Goal: Find contact information: Find contact information

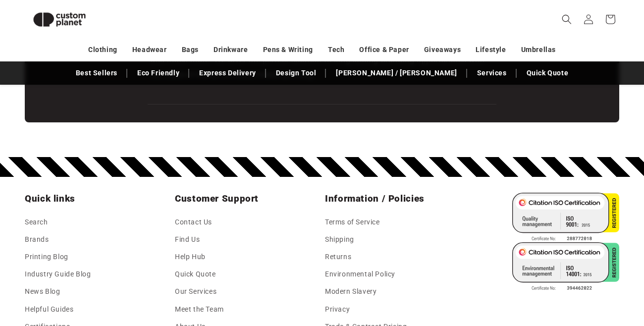
scroll to position [1687, 0]
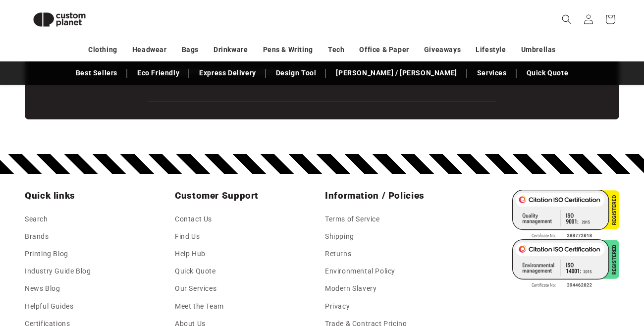
drag, startPoint x: 647, startPoint y: 40, endPoint x: 651, endPoint y: 328, distance: 288.6
click at [202, 216] on link "Contact Us" at bounding box center [193, 220] width 37 height 15
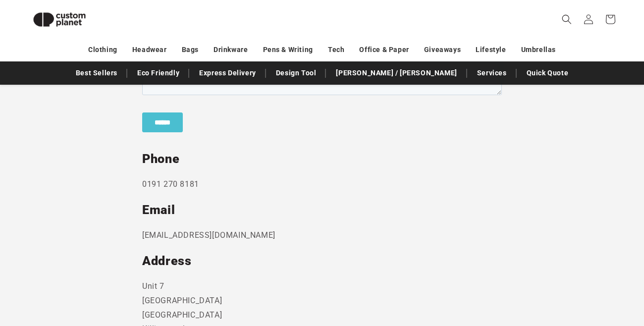
scroll to position [459, 0]
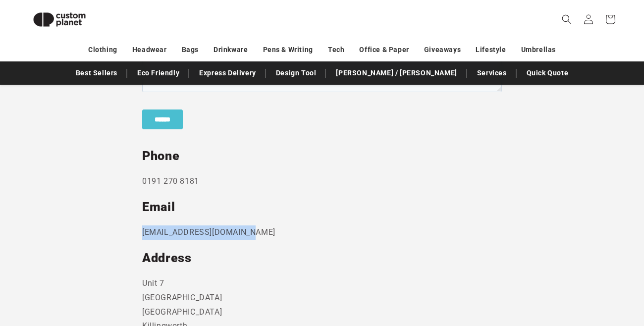
drag, startPoint x: 256, startPoint y: 232, endPoint x: 133, endPoint y: 234, distance: 122.5
click at [133, 234] on section "Send us a message and someone will get back to you within 24 hours. Phone 0191 …" at bounding box center [322, 156] width 644 height 540
copy p "sales@customplanet.co.uk"
